Goal: Task Accomplishment & Management: Manage account settings

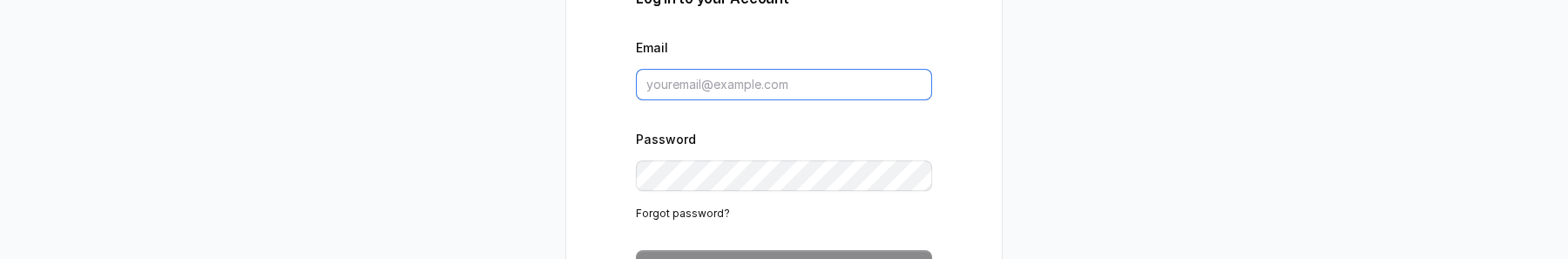
click at [784, 72] on input "Email" at bounding box center [784, 84] width 297 height 32
type input "[PERSON_NAME][EMAIL_ADDRESS][DOMAIN_NAME]"
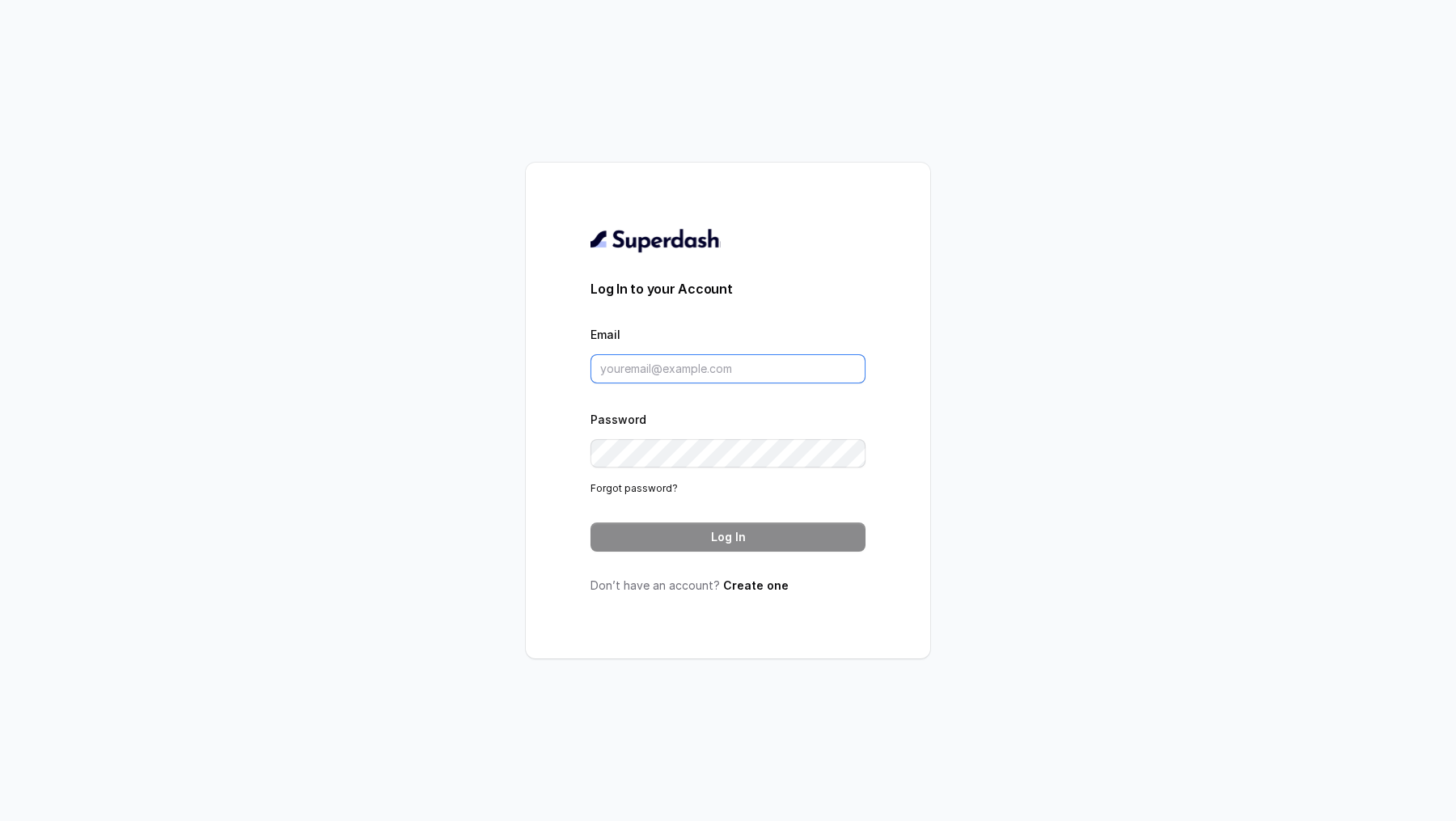
click at [685, 240] on input "Email" at bounding box center [728, 369] width 275 height 29
type input "[PERSON_NAME][EMAIL_ADDRESS][DOMAIN_NAME]"
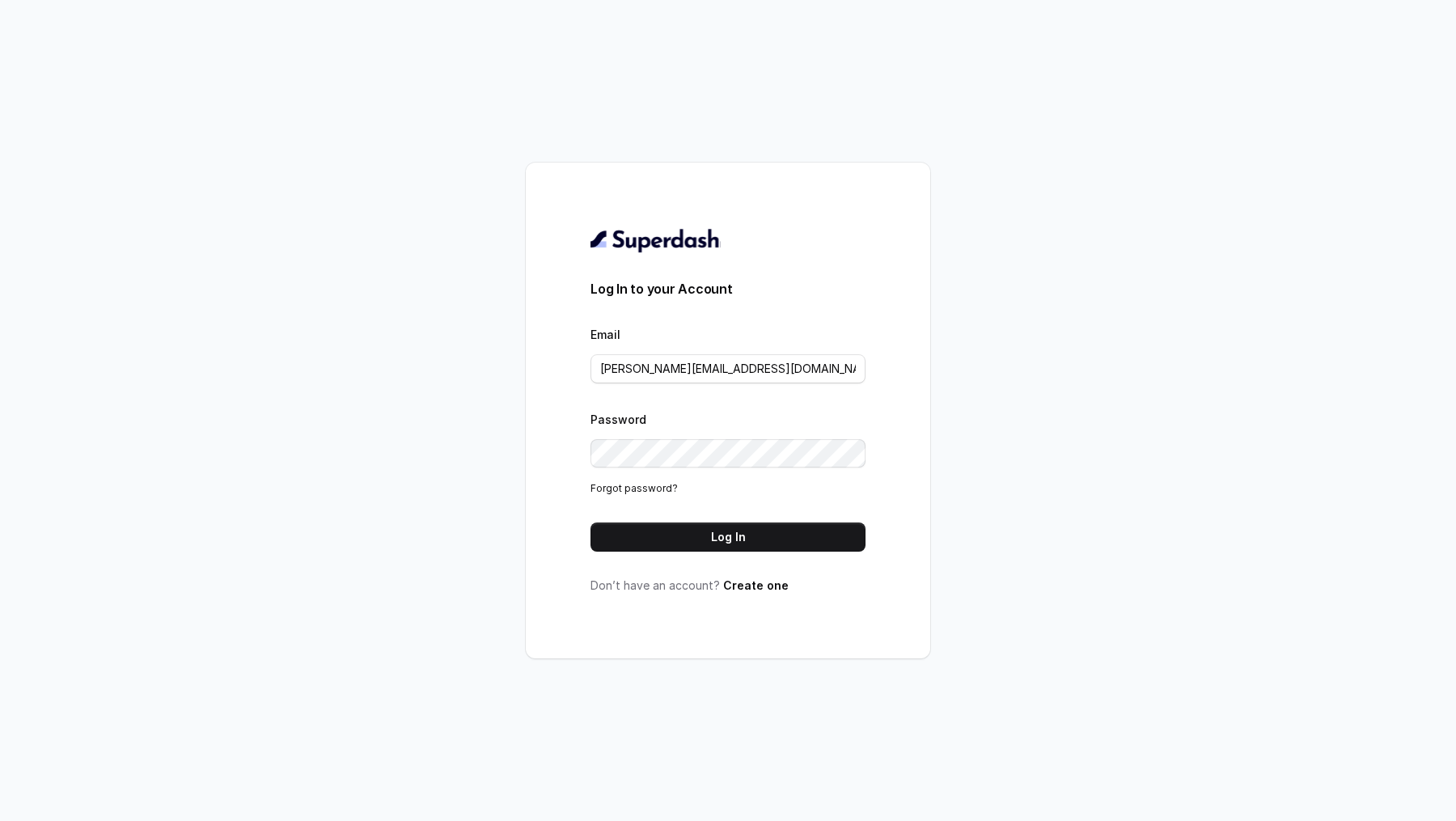
click at [787, 240] on button "Log In" at bounding box center [728, 537] width 275 height 29
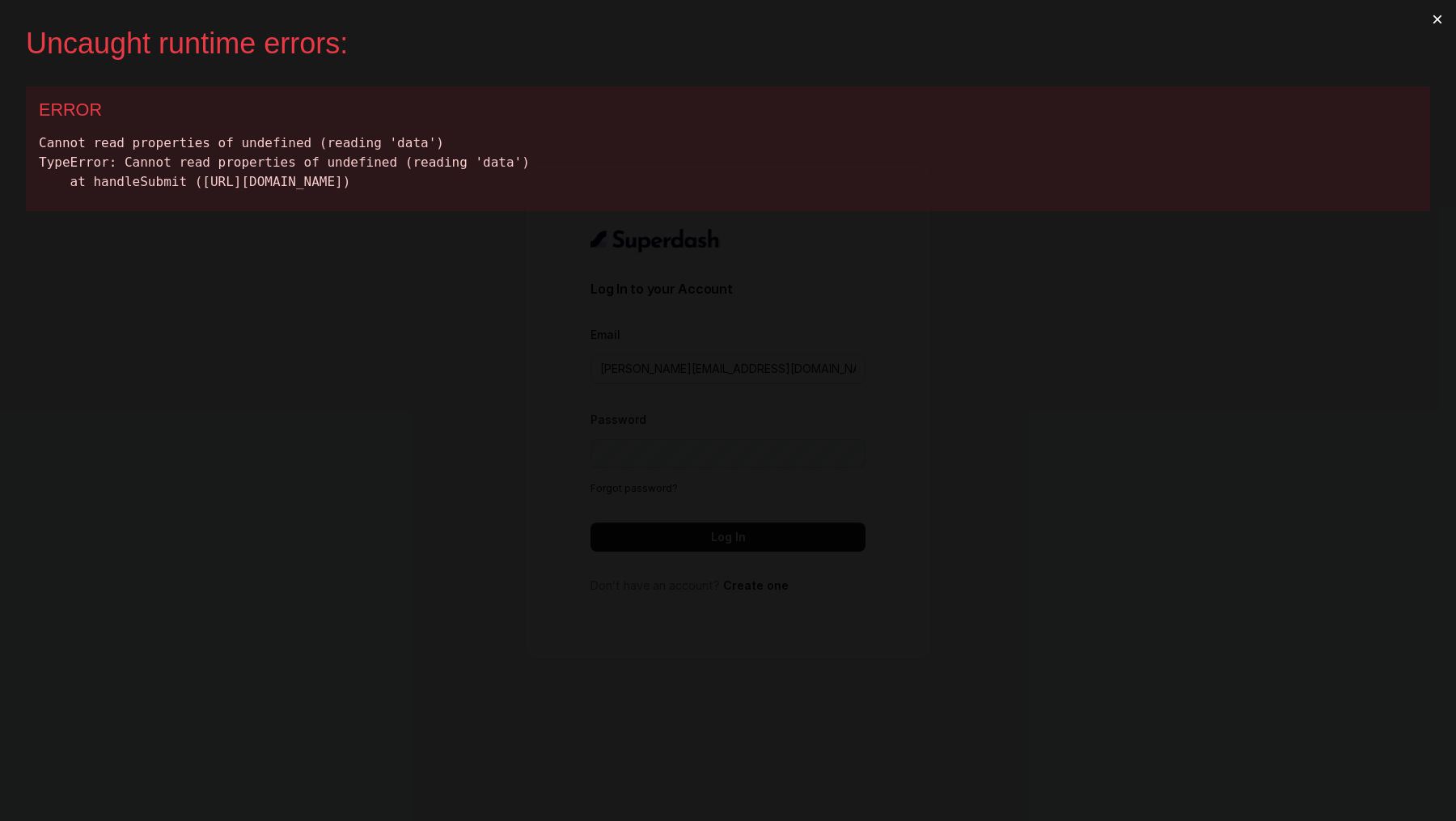
click at [1440, 29] on button "×" at bounding box center [1438, 19] width 37 height 39
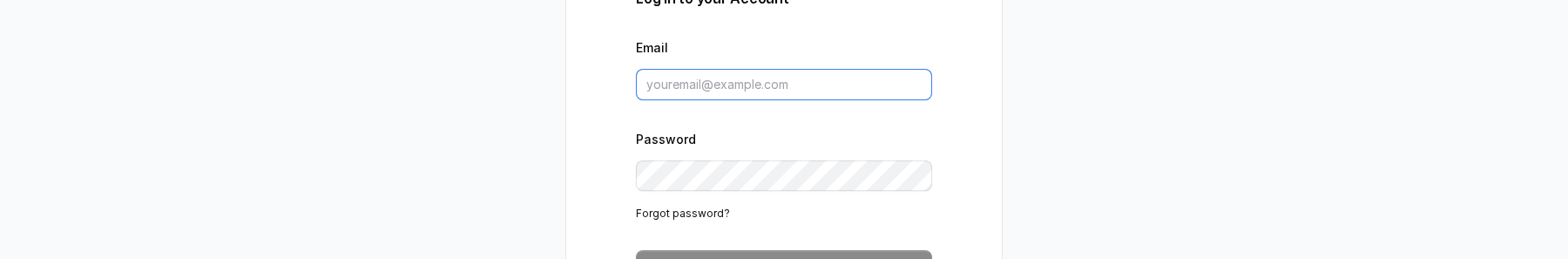
click at [769, 90] on input "Email" at bounding box center [784, 84] width 297 height 32
type input "[PERSON_NAME][EMAIL_ADDRESS][DOMAIN_NAME]"
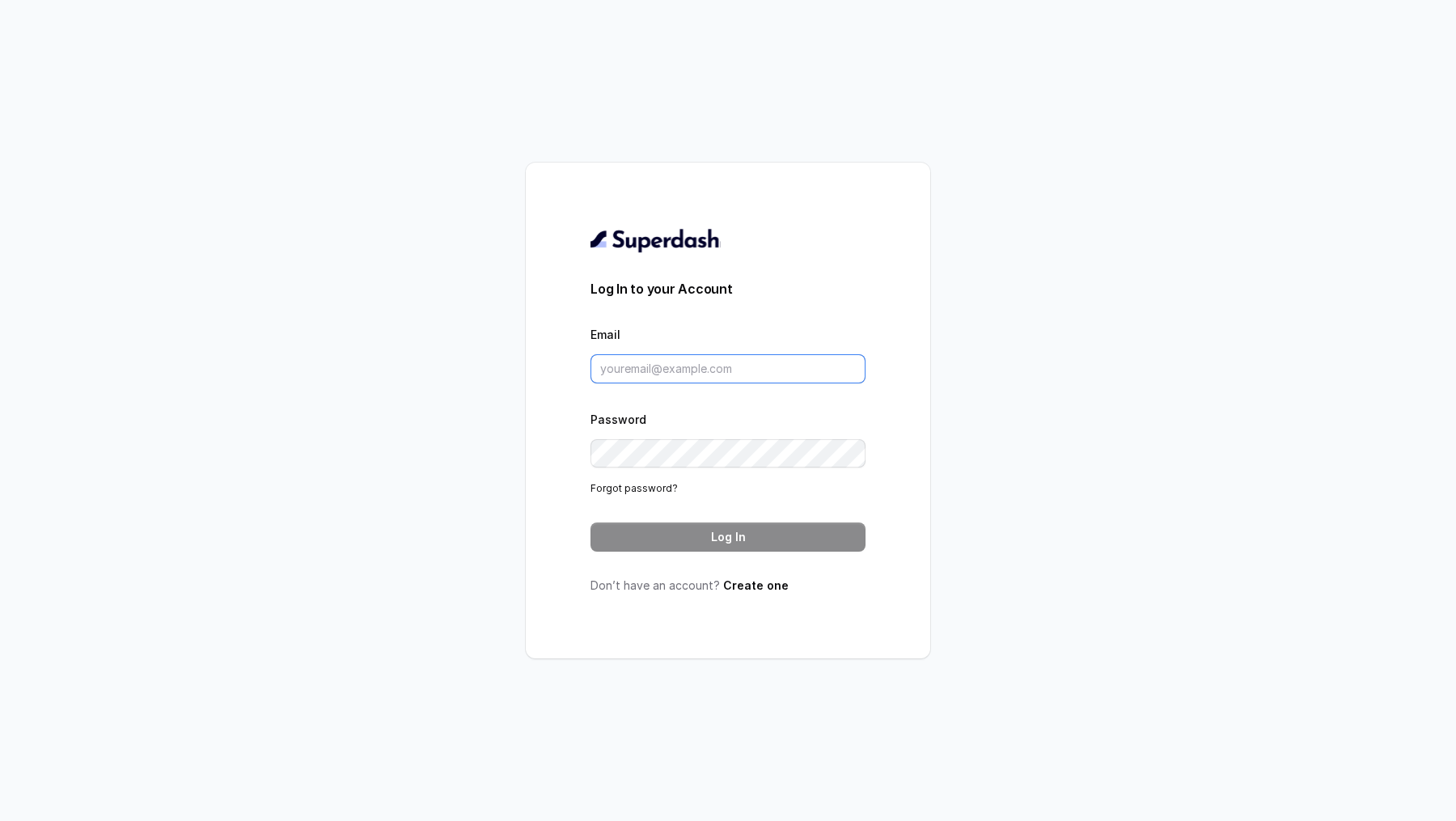
click at [693, 372] on input "Email" at bounding box center [728, 369] width 275 height 29
type input "[PERSON_NAME][EMAIL_ADDRESS][DOMAIN_NAME]"
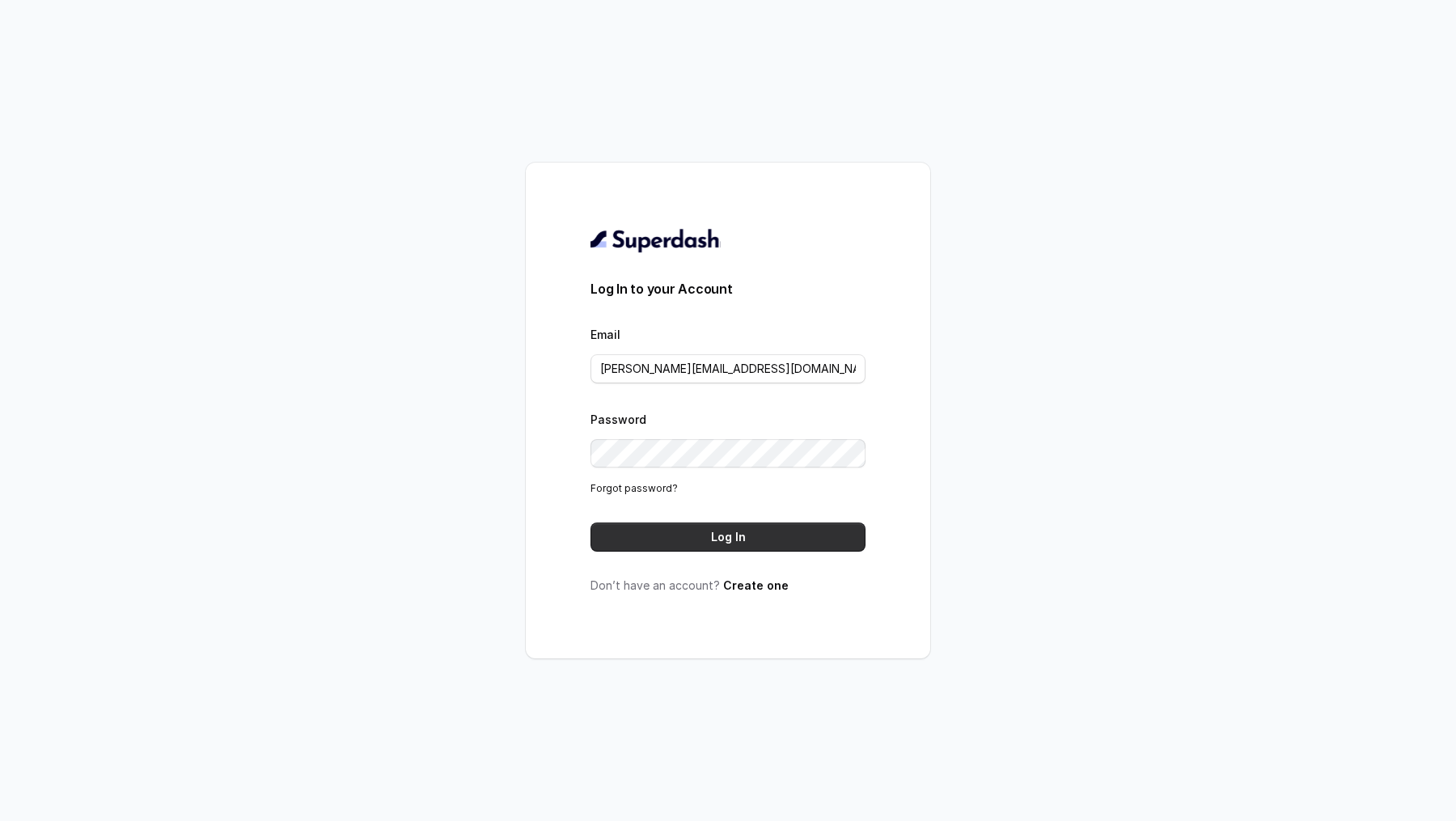
click at [684, 542] on button "Log In" at bounding box center [728, 537] width 275 height 29
